Goal: Task Accomplishment & Management: Use online tool/utility

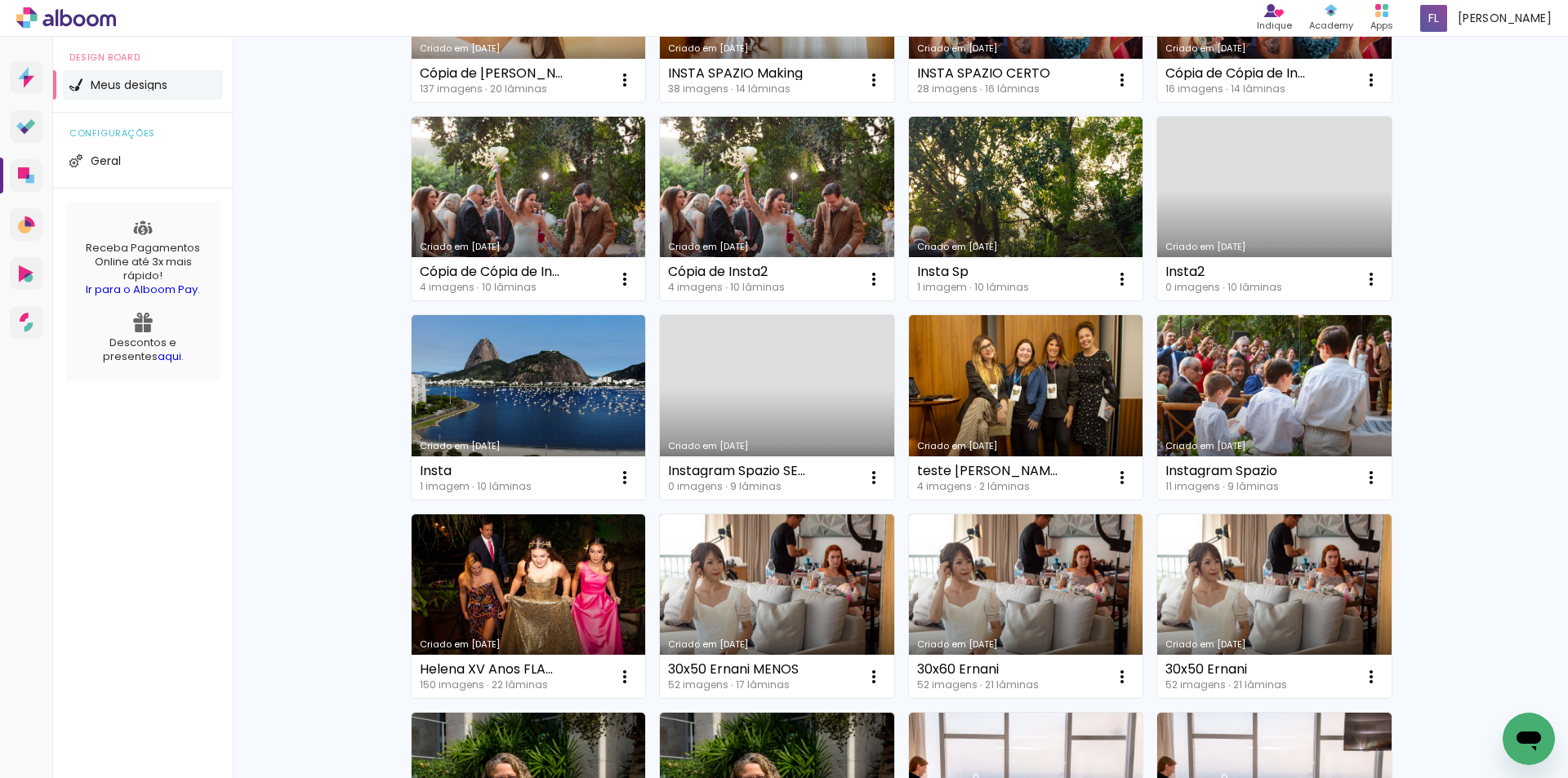
scroll to position [82, 0]
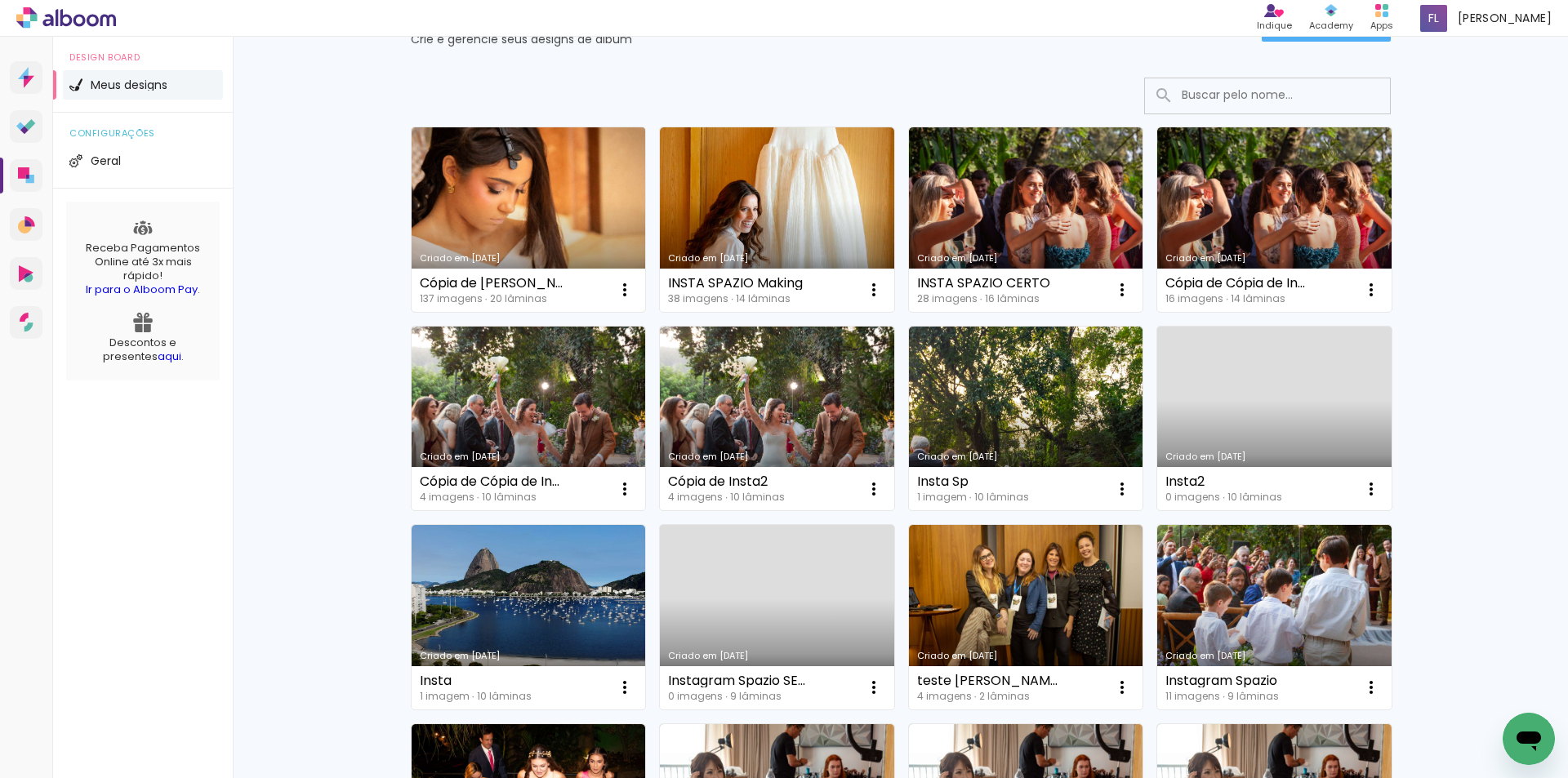
click at [560, 219] on link "Criado em [DATE]" at bounding box center [529, 219] width 234 height 185
